Goal: Transaction & Acquisition: Download file/media

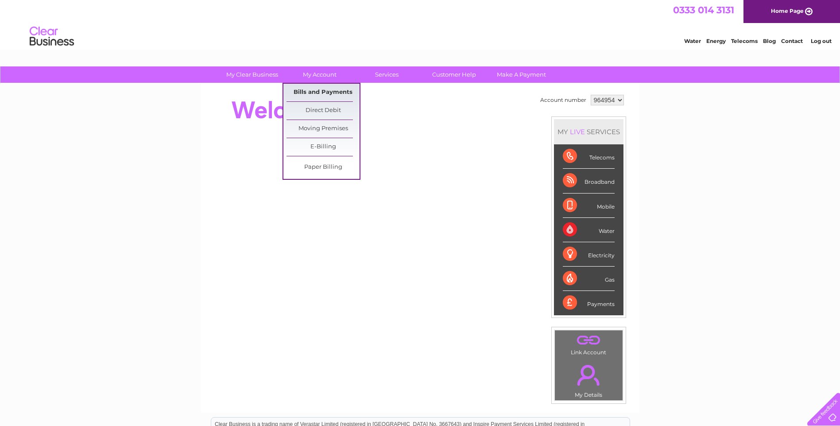
click at [319, 90] on link "Bills and Payments" at bounding box center [322, 93] width 73 height 18
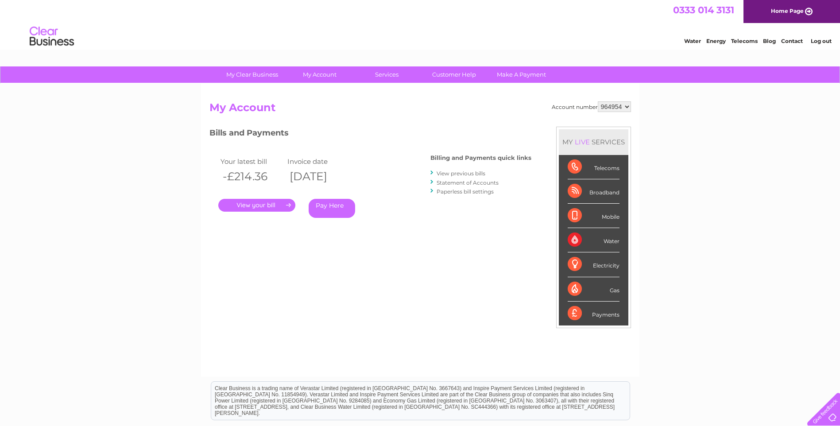
click at [606, 108] on select "964954 986723" at bounding box center [614, 106] width 33 height 11
select select "986723"
click at [598, 101] on select "964954 986723" at bounding box center [614, 106] width 33 height 11
click at [270, 203] on link "." at bounding box center [256, 205] width 77 height 13
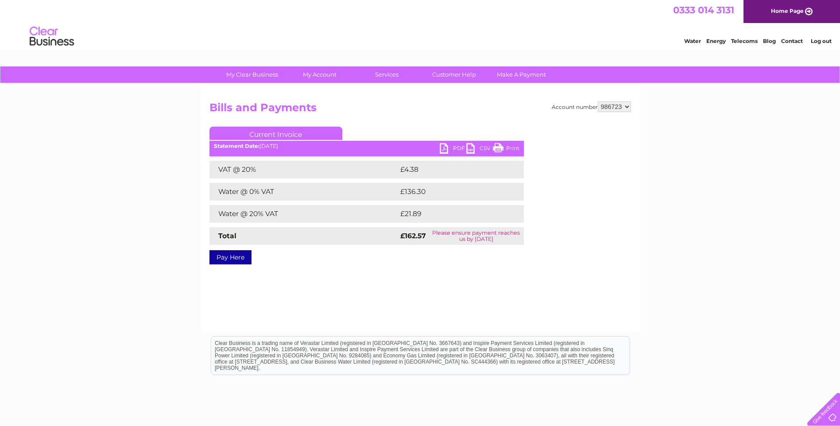
click at [456, 148] on link "PDF" at bounding box center [453, 149] width 27 height 13
